Goal: Find specific page/section: Find specific page/section

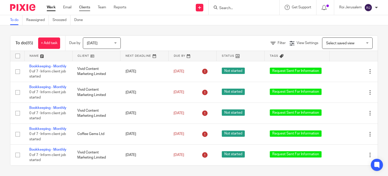
click at [88, 9] on link "Clients" at bounding box center [84, 7] width 11 height 5
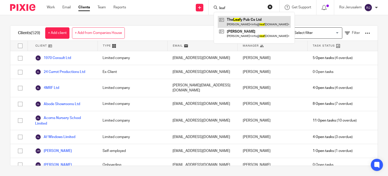
type input "leaf"
click at [240, 19] on link at bounding box center [254, 22] width 73 height 12
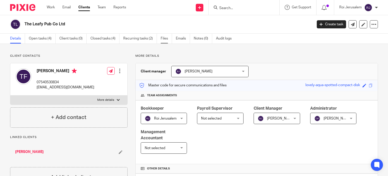
click at [166, 39] on link "Files" at bounding box center [166, 39] width 11 height 10
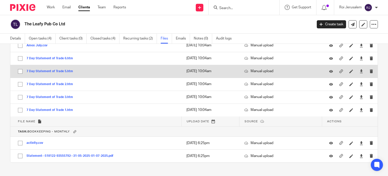
scroll to position [300, 0]
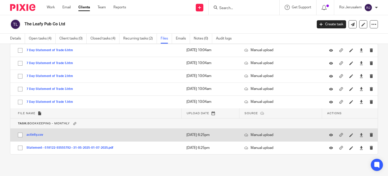
click at [41, 133] on button "activity.csv" at bounding box center [37, 135] width 20 height 4
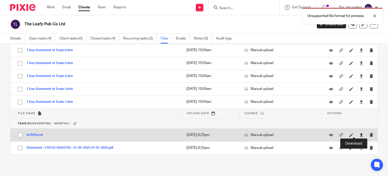
click at [360, 135] on icon at bounding box center [362, 135] width 4 height 4
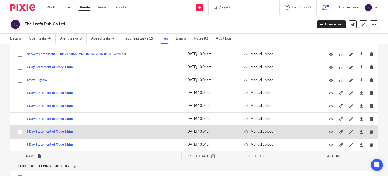
scroll to position [249, 0]
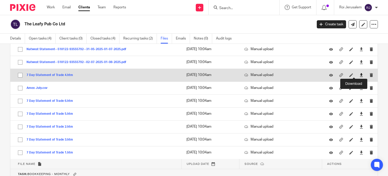
click at [360, 75] on icon at bounding box center [362, 75] width 4 height 4
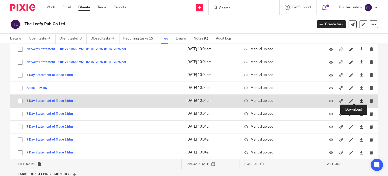
click at [360, 100] on icon at bounding box center [362, 101] width 4 height 4
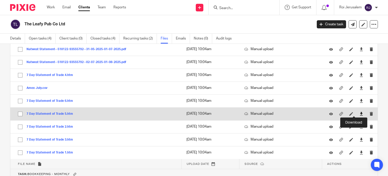
click at [360, 112] on icon at bounding box center [362, 114] width 4 height 4
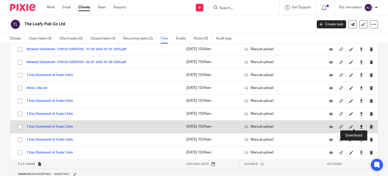
click at [360, 126] on icon at bounding box center [362, 127] width 4 height 4
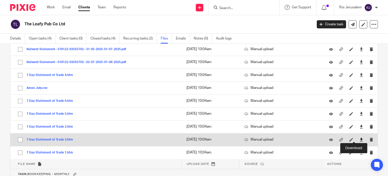
click at [360, 140] on icon at bounding box center [362, 140] width 4 height 4
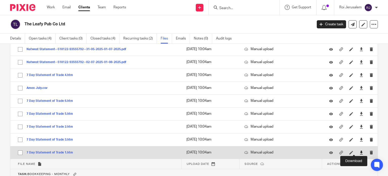
click at [360, 151] on icon at bounding box center [362, 152] width 4 height 4
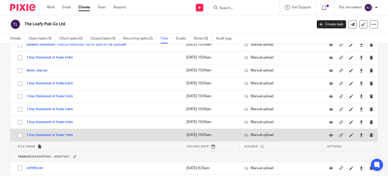
scroll to position [275, 0]
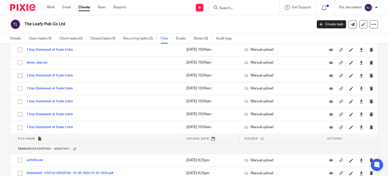
click at [84, 22] on h2 "The Leafy Pub Co Ltd" at bounding box center [139, 23] width 228 height 5
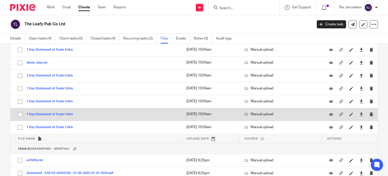
scroll to position [249, 0]
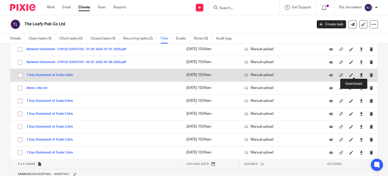
click at [360, 75] on icon at bounding box center [362, 75] width 4 height 4
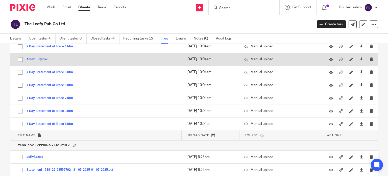
scroll to position [300, 0]
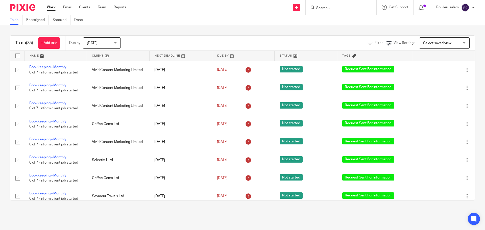
click at [337, 11] on div at bounding box center [341, 7] width 71 height 15
click at [335, 8] on input "Search" at bounding box center [338, 8] width 45 height 5
click at [87, 9] on link "Clients" at bounding box center [84, 7] width 11 height 5
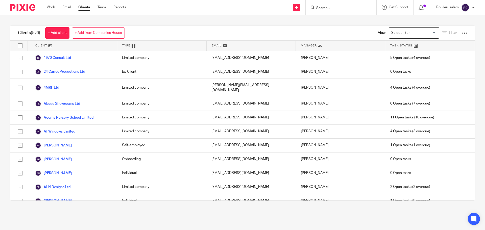
click at [324, 8] on input "Search" at bounding box center [338, 8] width 45 height 5
click at [325, 7] on input "Search" at bounding box center [338, 8] width 45 height 5
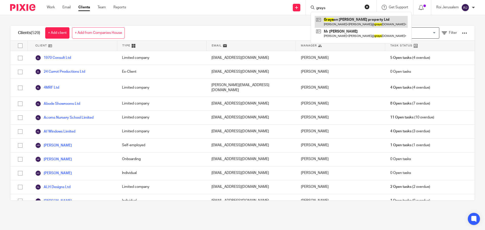
type input "grays"
click at [319, 19] on link at bounding box center [361, 22] width 93 height 12
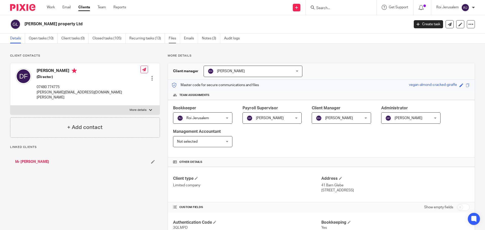
click at [175, 41] on link "Files" at bounding box center [174, 39] width 11 height 10
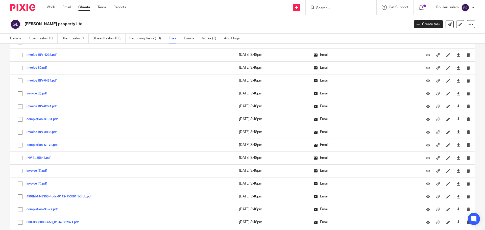
scroll to position [7010, 0]
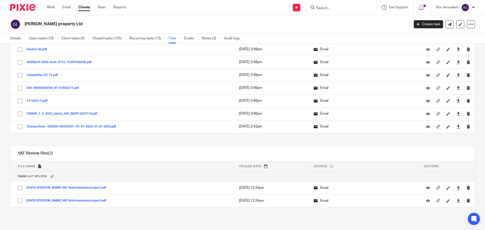
click at [231, 14] on div "Send new email Create task Add client Get Support Contact via email Check our d…" at bounding box center [310, 7] width 352 height 15
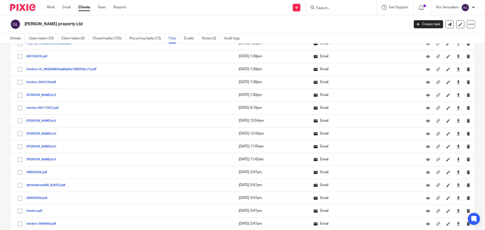
scroll to position [0, 0]
